Goal: Task Accomplishment & Management: Manage account settings

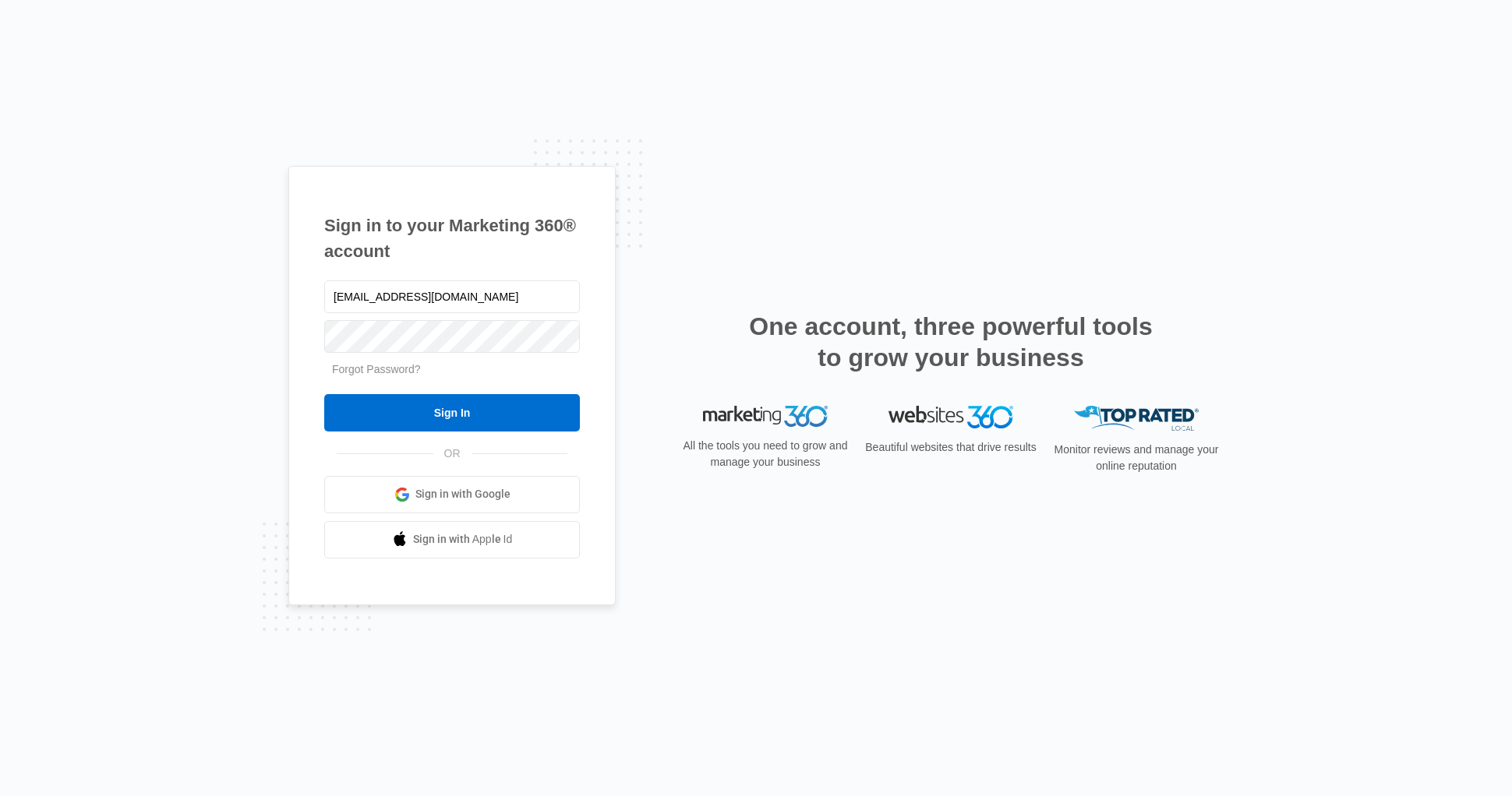
type input "[EMAIL_ADDRESS][DOMAIN_NAME]"
click at [324, 395] on input "Sign In" at bounding box center [452, 413] width 255 height 38
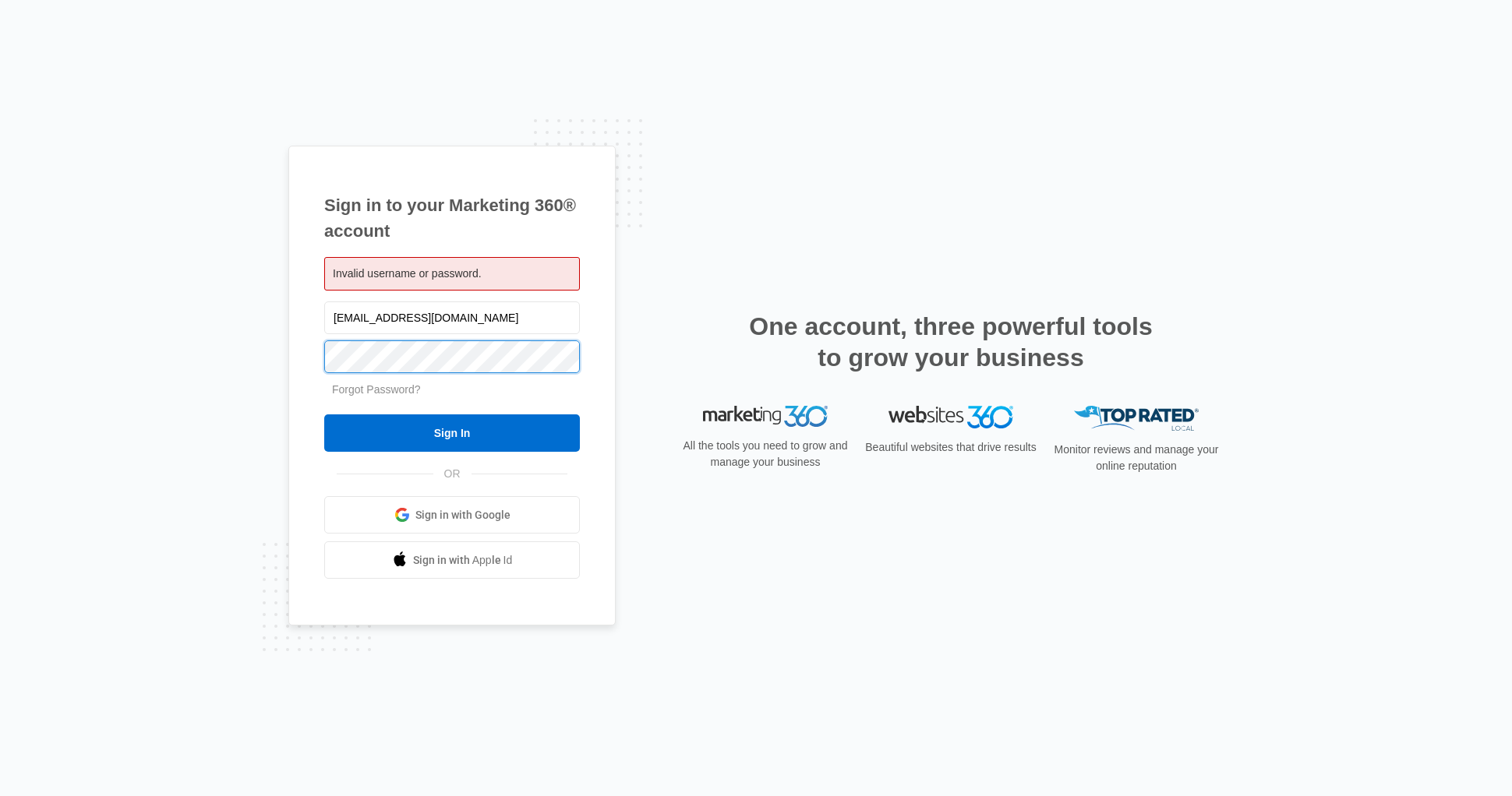
click at [324, 414] on input "Sign In" at bounding box center [452, 433] width 255 height 38
